Goal: Find specific page/section: Find specific page/section

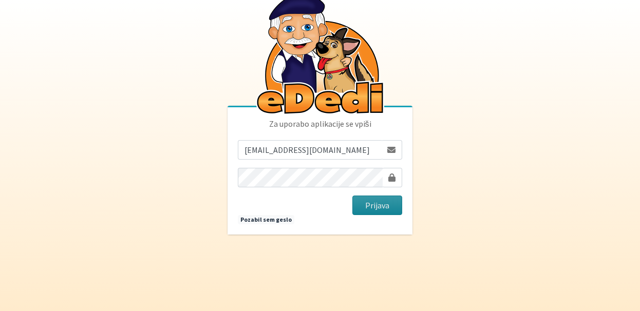
click at [379, 211] on button "Prijava" at bounding box center [377, 206] width 50 height 20
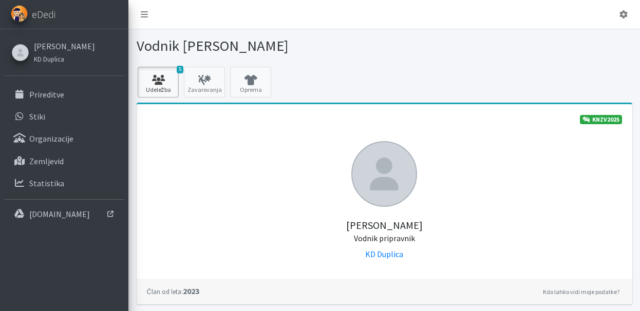
click at [150, 84] on icon at bounding box center [158, 80] width 35 height 10
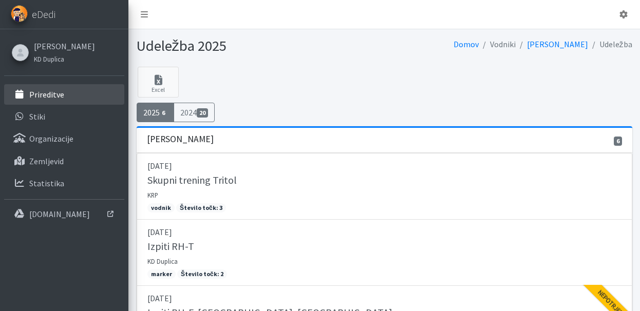
click at [72, 99] on link "Prireditve" at bounding box center [64, 94] width 120 height 21
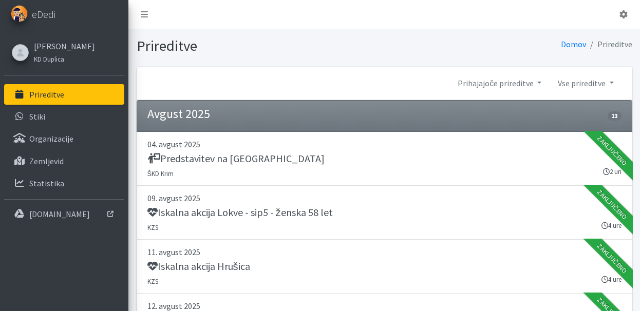
click at [611, 48] on li "Prireditve" at bounding box center [609, 44] width 46 height 15
click at [589, 82] on link "Vse prireditve" at bounding box center [585, 83] width 72 height 21
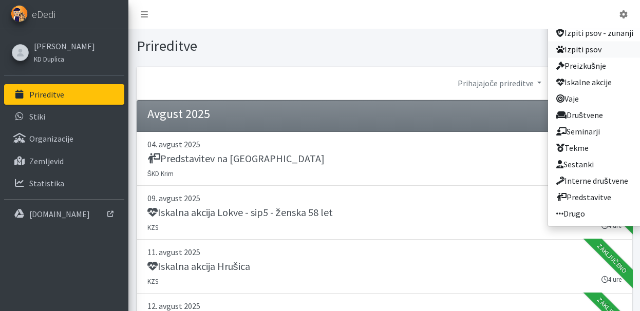
click at [590, 51] on link "Izpiti psov" at bounding box center [594, 49] width 93 height 16
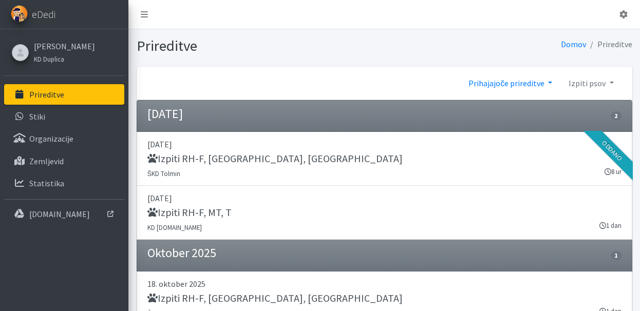
drag, startPoint x: 0, startPoint y: 0, endPoint x: 498, endPoint y: 81, distance: 504.1
click at [498, 81] on link "Prihajajoče prireditve" at bounding box center [510, 83] width 100 height 21
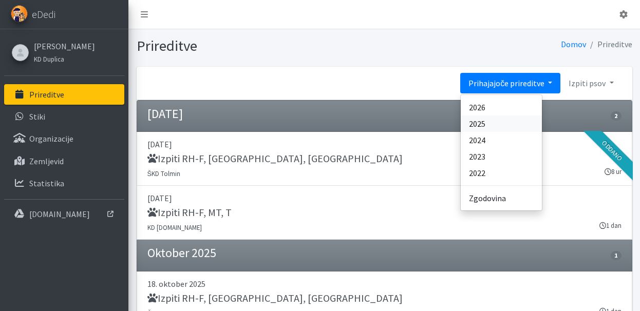
click at [497, 120] on link "2025" at bounding box center [501, 124] width 81 height 16
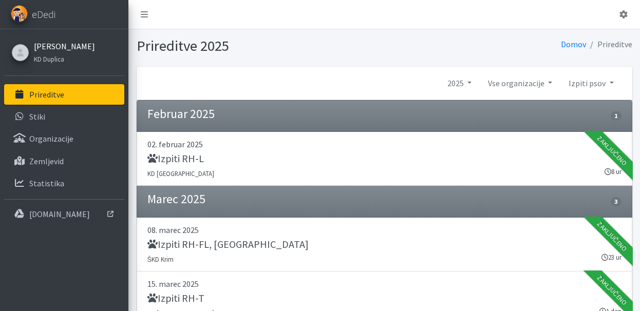
click at [66, 44] on link "[PERSON_NAME]" at bounding box center [64, 46] width 61 height 12
